Goal: Book appointment/travel/reservation

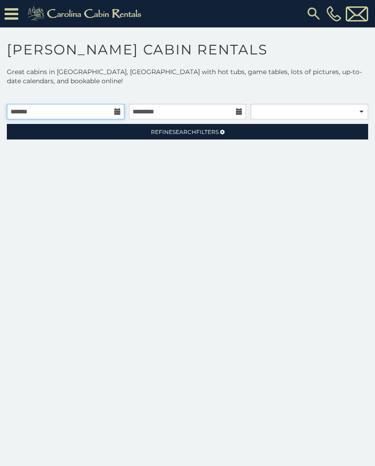
click at [118, 117] on input "text" at bounding box center [66, 112] width 118 height 16
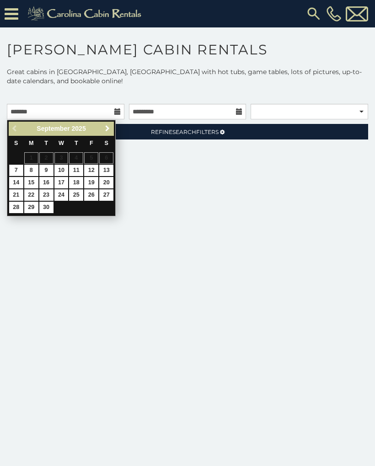
click at [109, 128] on span "Next" at bounding box center [107, 128] width 7 height 7
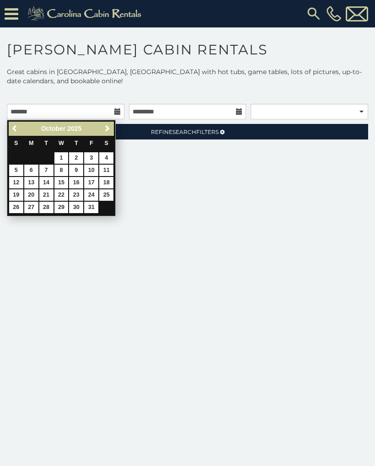
click at [111, 125] on link "Next" at bounding box center [107, 128] width 11 height 11
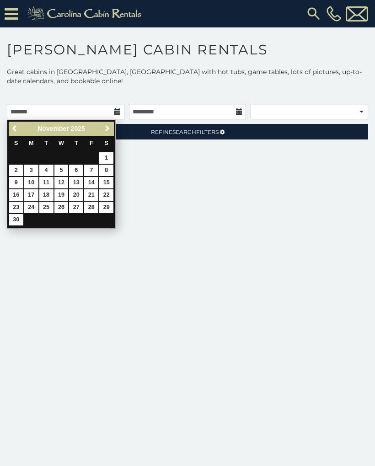
click at [111, 128] on span "Next" at bounding box center [107, 128] width 7 height 7
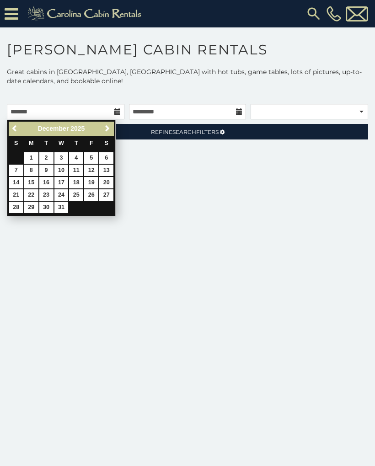
click at [112, 127] on link "Next" at bounding box center [107, 128] width 11 height 11
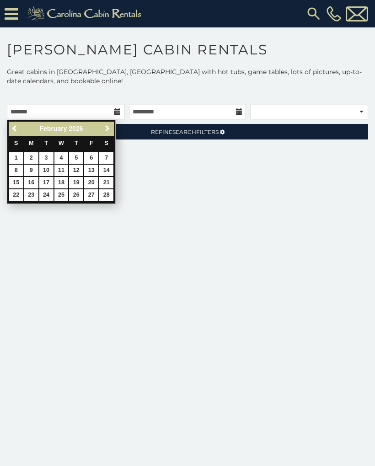
click at [112, 126] on link "Next" at bounding box center [107, 128] width 11 height 11
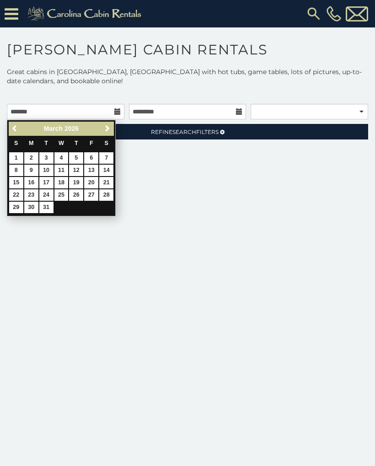
click at [111, 125] on link "Next" at bounding box center [107, 128] width 11 height 11
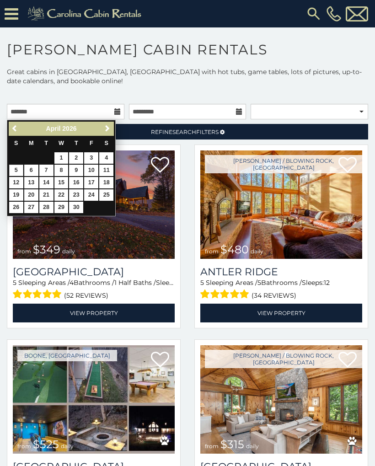
click at [19, 174] on link "5" at bounding box center [16, 170] width 14 height 11
type input "**********"
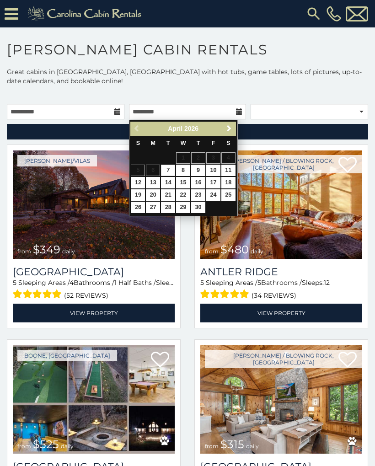
click at [139, 185] on link "12" at bounding box center [138, 182] width 14 height 11
type input "**********"
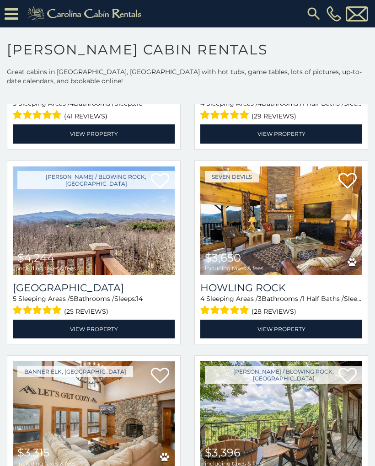
scroll to position [1547, 0]
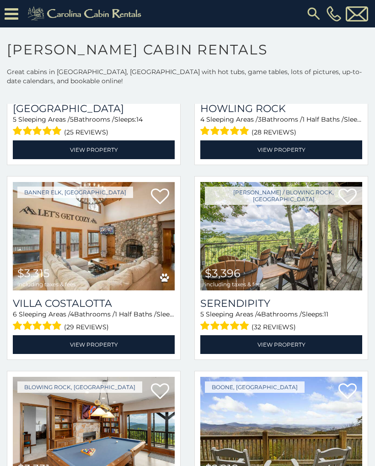
scroll to position [1724, 0]
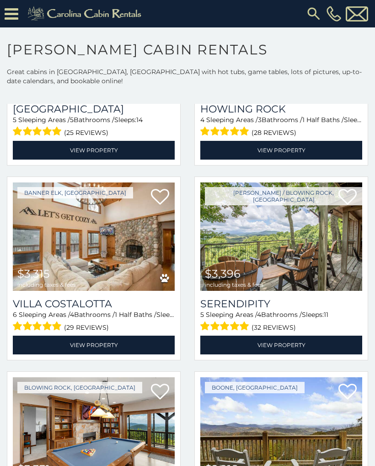
click at [281, 266] on img at bounding box center [281, 237] width 162 height 108
click at [284, 287] on img at bounding box center [281, 237] width 162 height 108
click at [289, 350] on link "View Property" at bounding box center [281, 345] width 162 height 19
click at [292, 347] on link "View Property" at bounding box center [281, 345] width 162 height 19
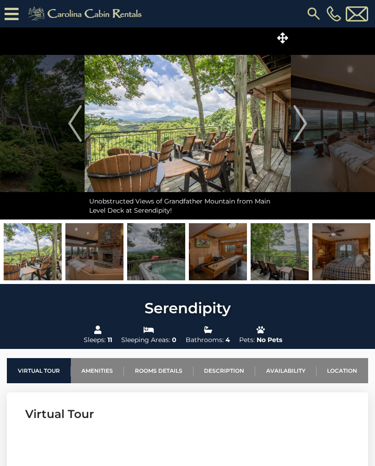
click at [177, 266] on img at bounding box center [156, 251] width 58 height 57
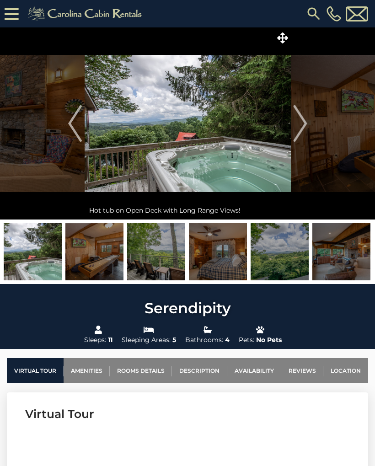
click at [309, 123] on button "Next" at bounding box center [300, 123] width 19 height 192
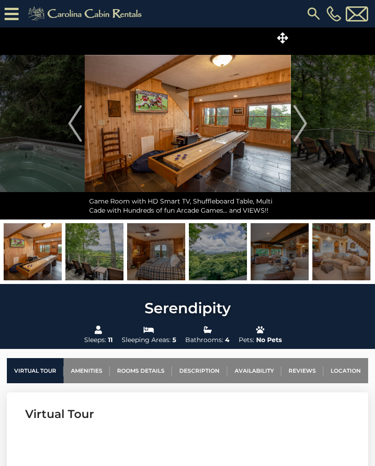
click at [306, 127] on img "Next" at bounding box center [300, 123] width 14 height 37
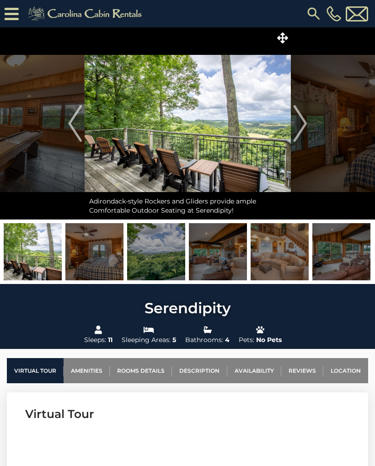
click at [305, 133] on img "Next" at bounding box center [300, 123] width 14 height 37
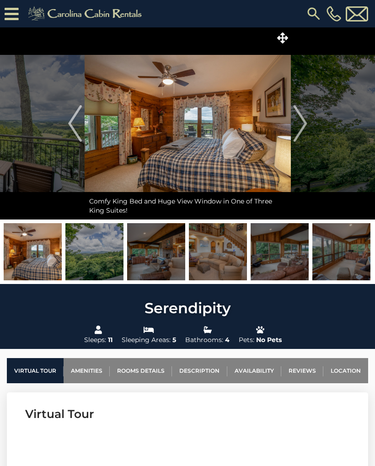
click at [302, 129] on img "Next" at bounding box center [300, 123] width 14 height 37
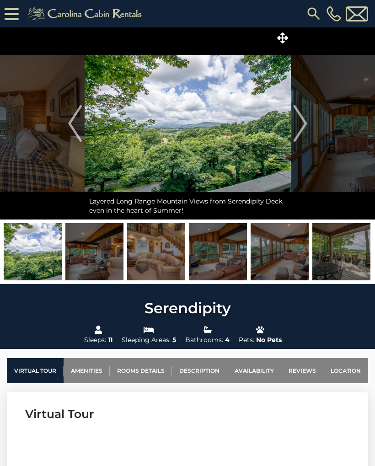
click at [301, 133] on img "Next" at bounding box center [300, 123] width 14 height 37
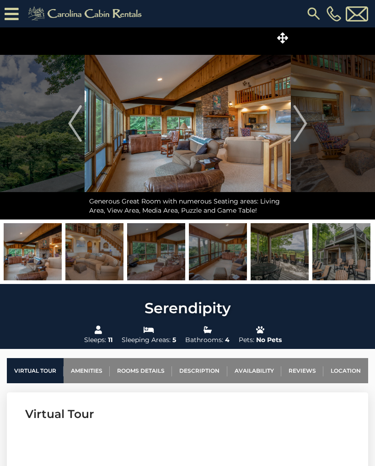
click at [306, 133] on img "Next" at bounding box center [300, 123] width 14 height 37
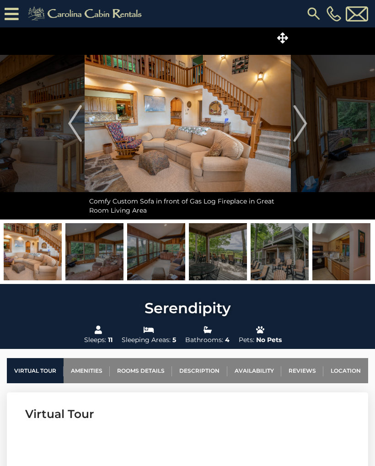
click at [303, 128] on img "Next" at bounding box center [300, 123] width 14 height 37
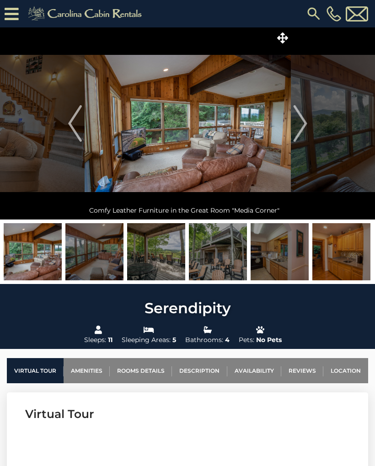
click at [303, 124] on img "Next" at bounding box center [300, 123] width 14 height 37
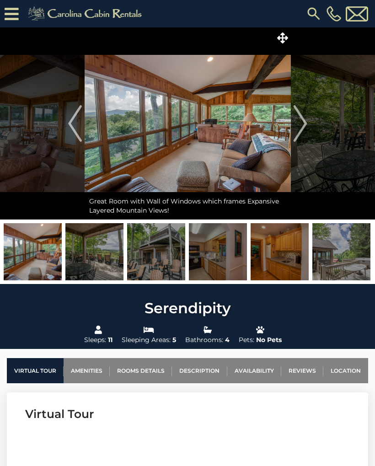
click at [303, 128] on img "Next" at bounding box center [300, 123] width 14 height 37
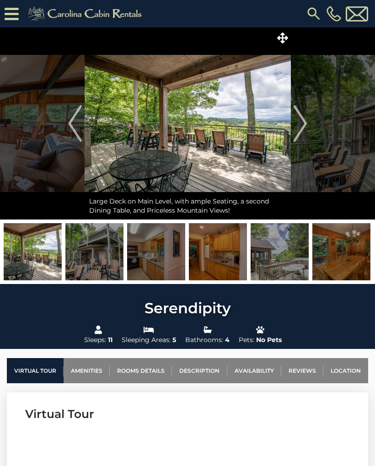
click at [306, 123] on img "Next" at bounding box center [300, 123] width 14 height 37
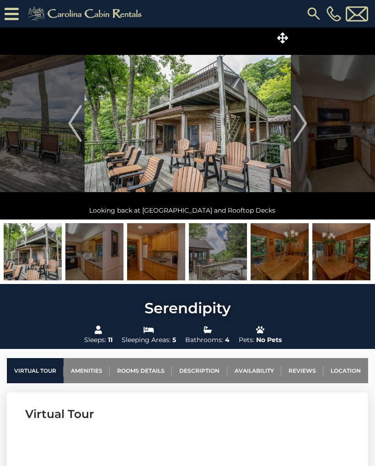
click at [307, 128] on img "Next" at bounding box center [300, 123] width 14 height 37
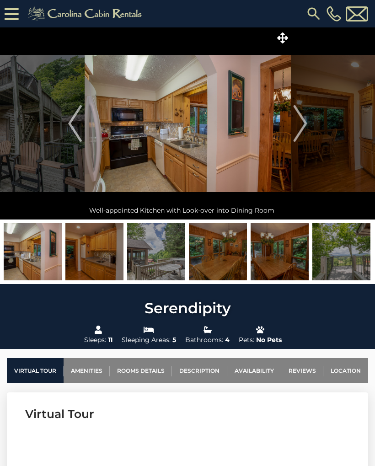
click at [307, 127] on img "Next" at bounding box center [300, 123] width 14 height 37
